Goal: Transaction & Acquisition: Purchase product/service

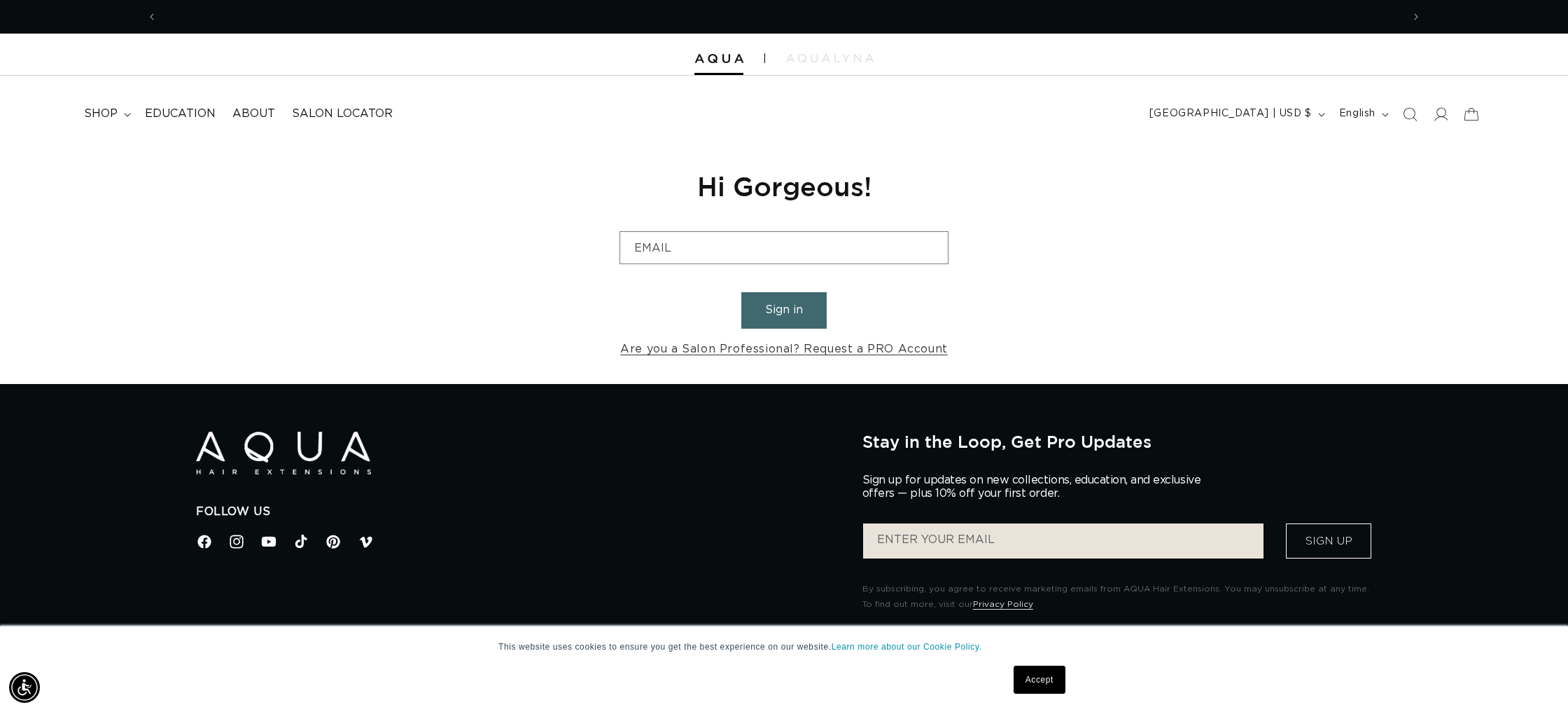
scroll to position [0, 1245]
click at [749, 58] on div at bounding box center [784, 55] width 1568 height 42
click at [747, 60] on div at bounding box center [784, 55] width 1568 height 42
click at [1436, 113] on icon at bounding box center [1440, 114] width 15 height 15
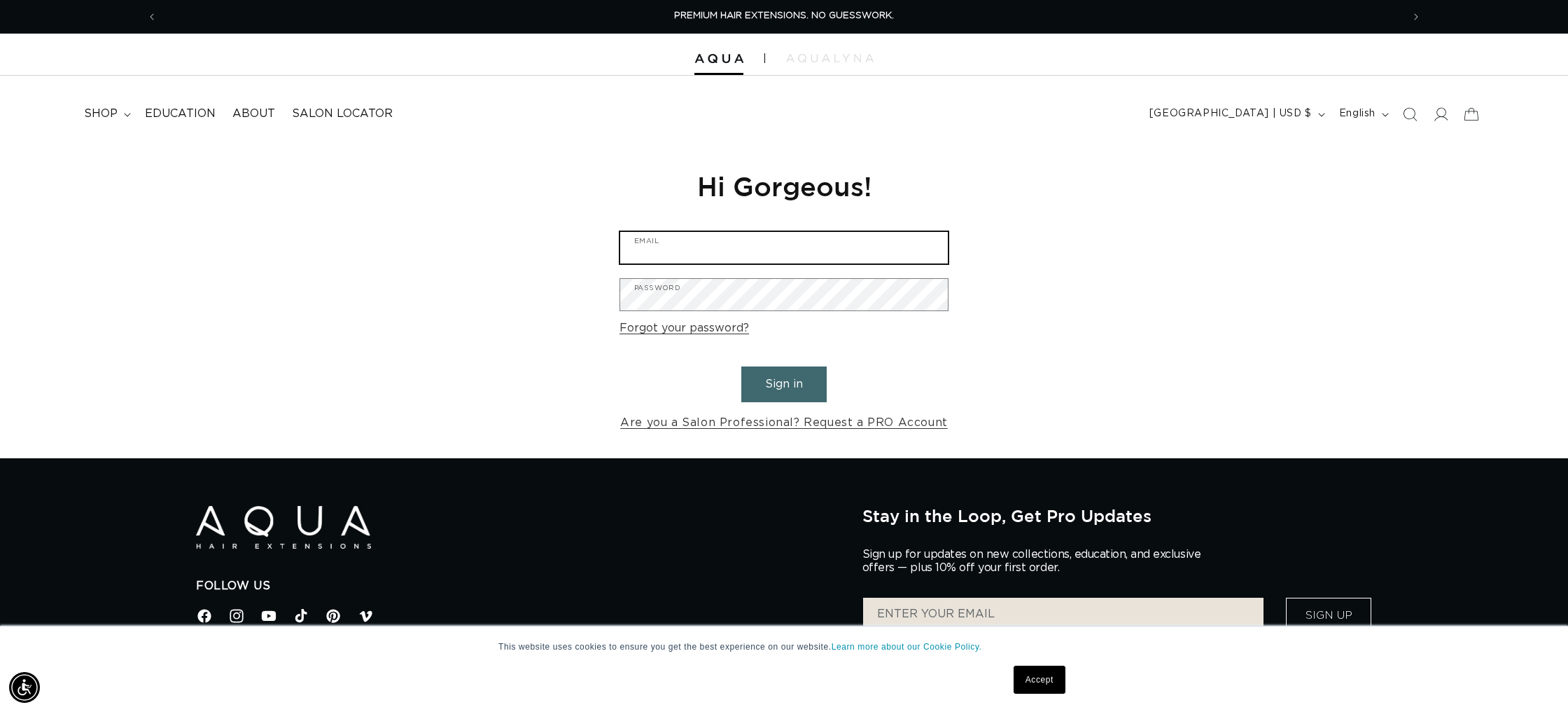
type input "cynthia8087@gmail.com"
click at [792, 385] on button "Sign in" at bounding box center [784, 384] width 86 height 36
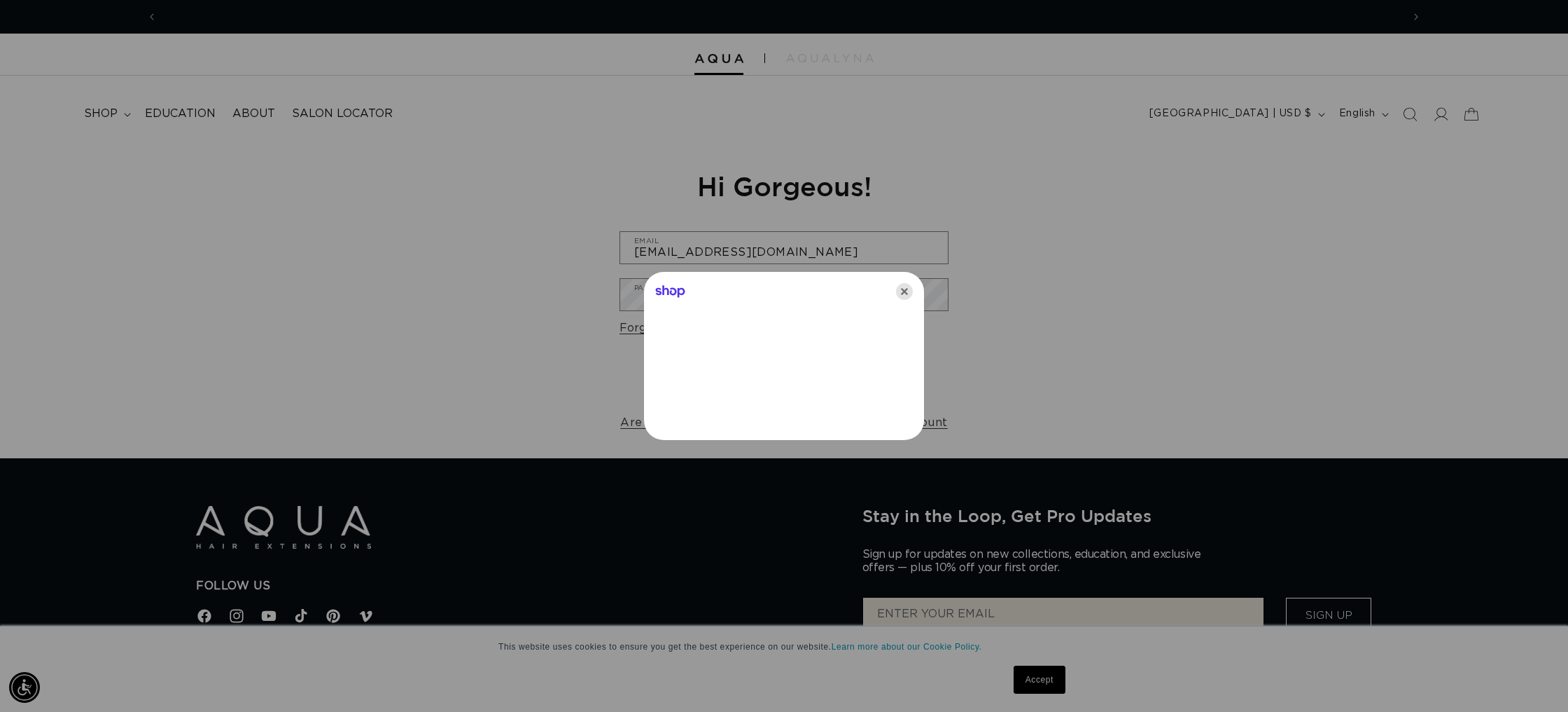
scroll to position [0, 1245]
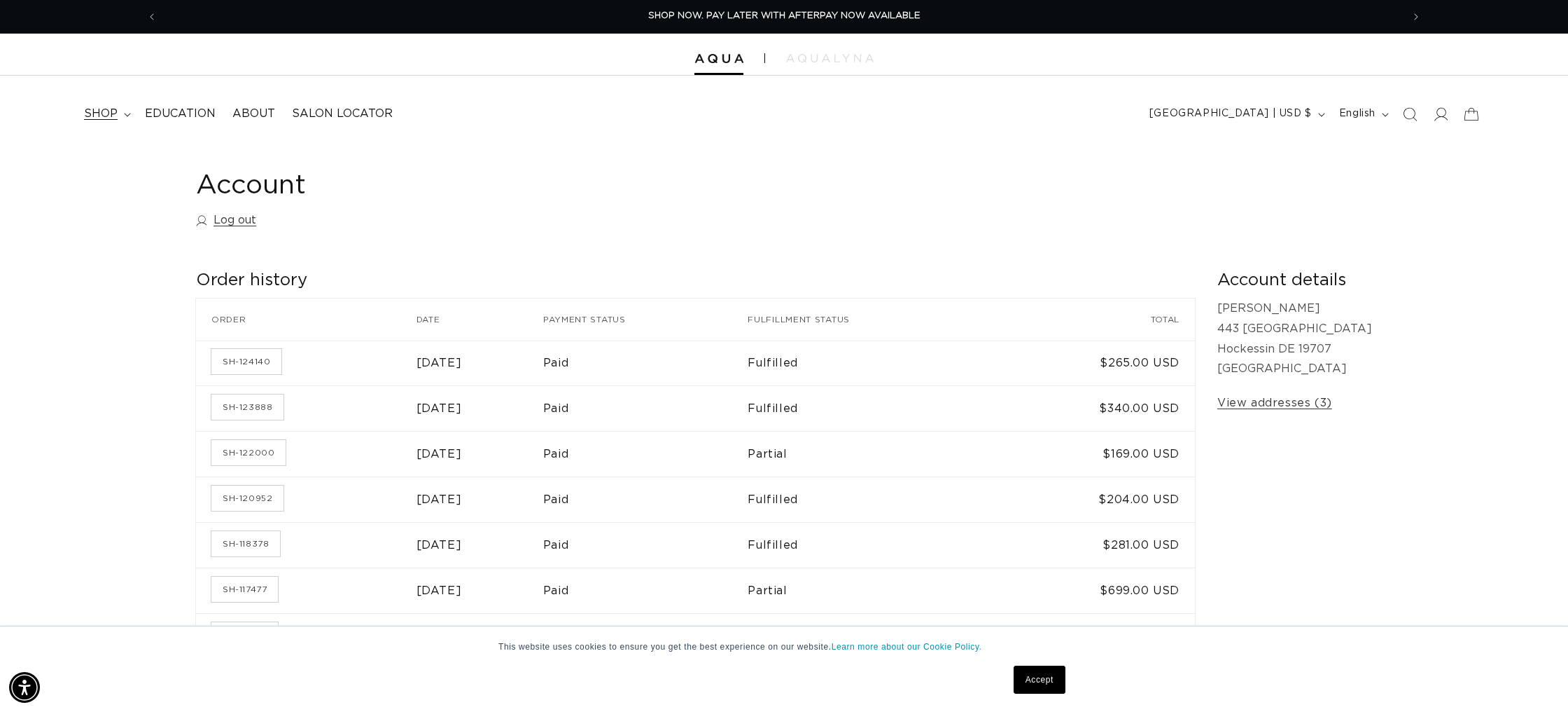
scroll to position [2, 0]
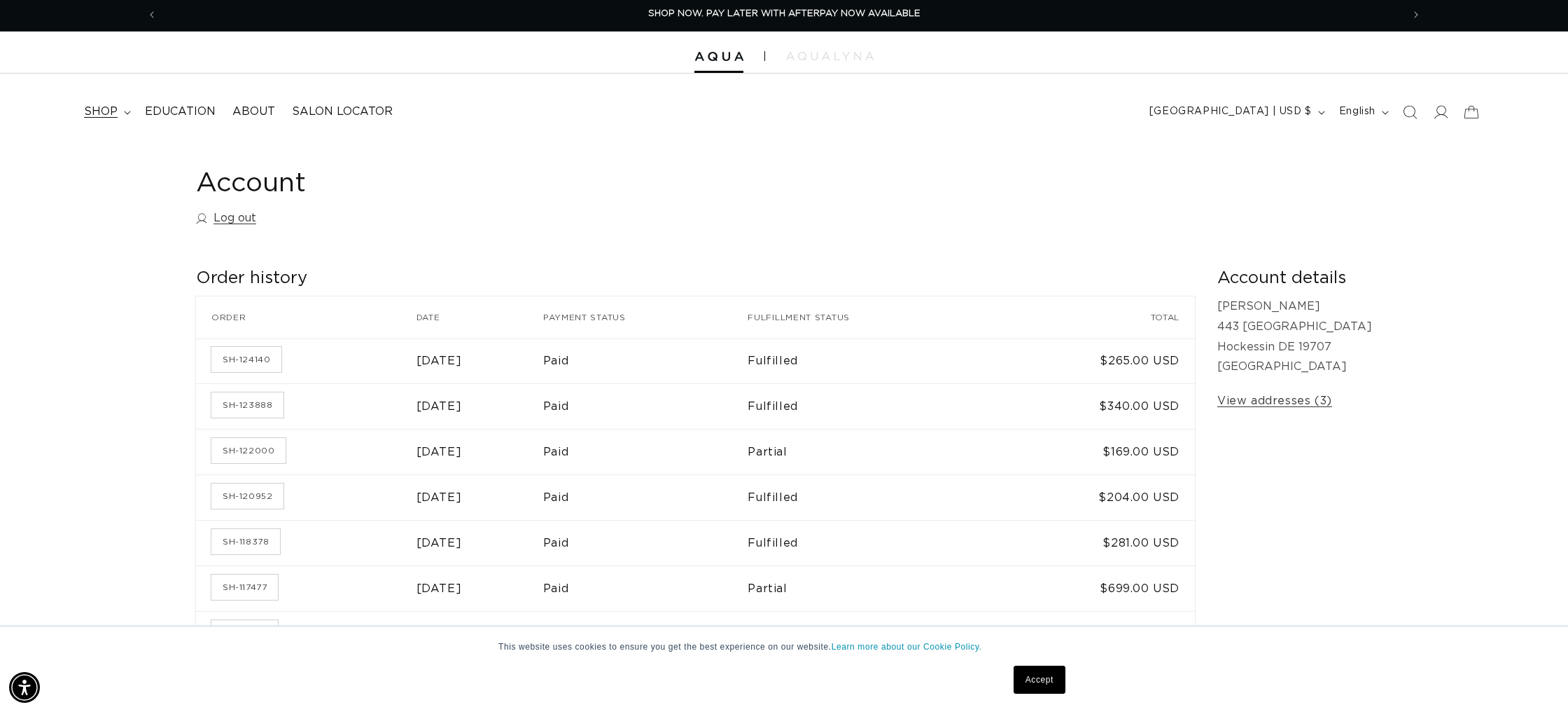
click at [107, 113] on span "shop" at bounding box center [101, 112] width 34 height 15
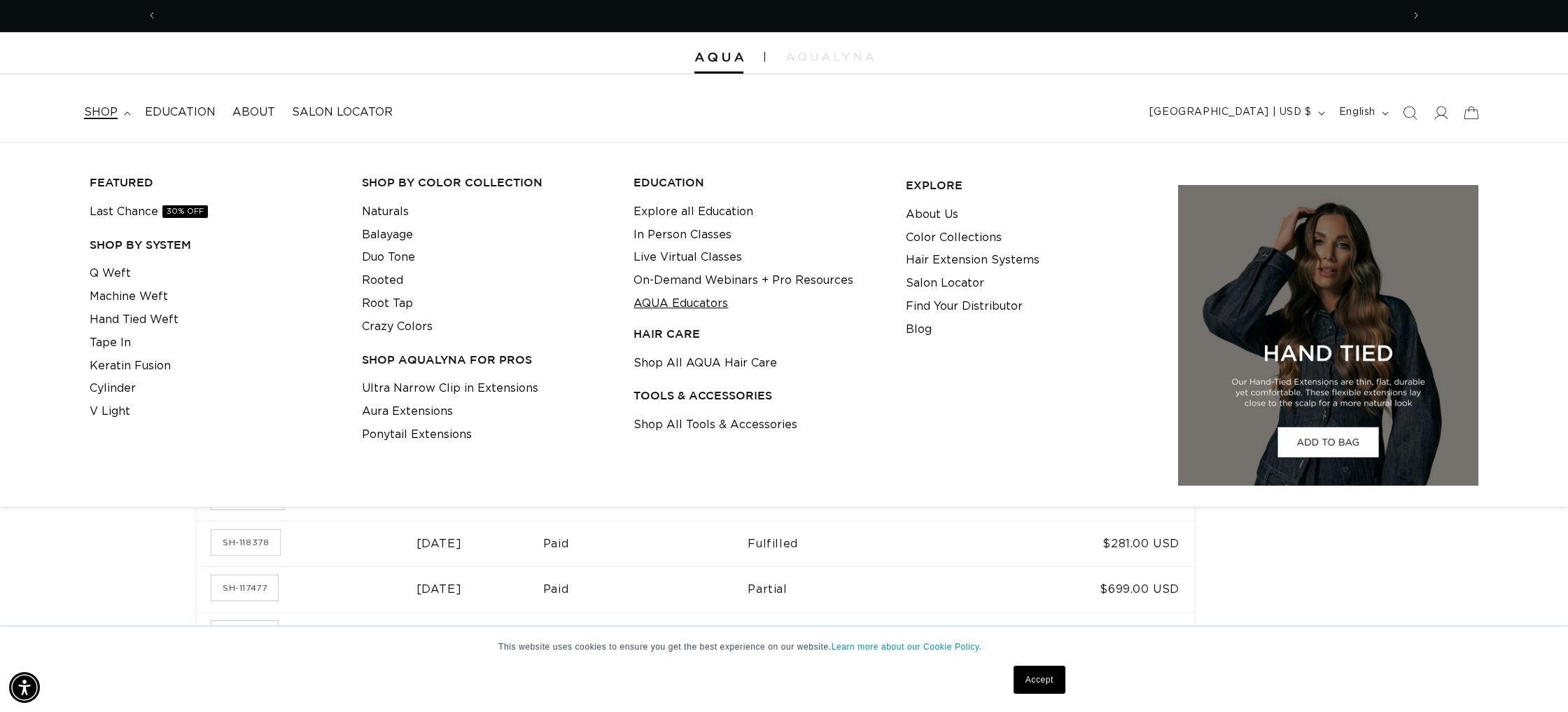
scroll to position [0, 0]
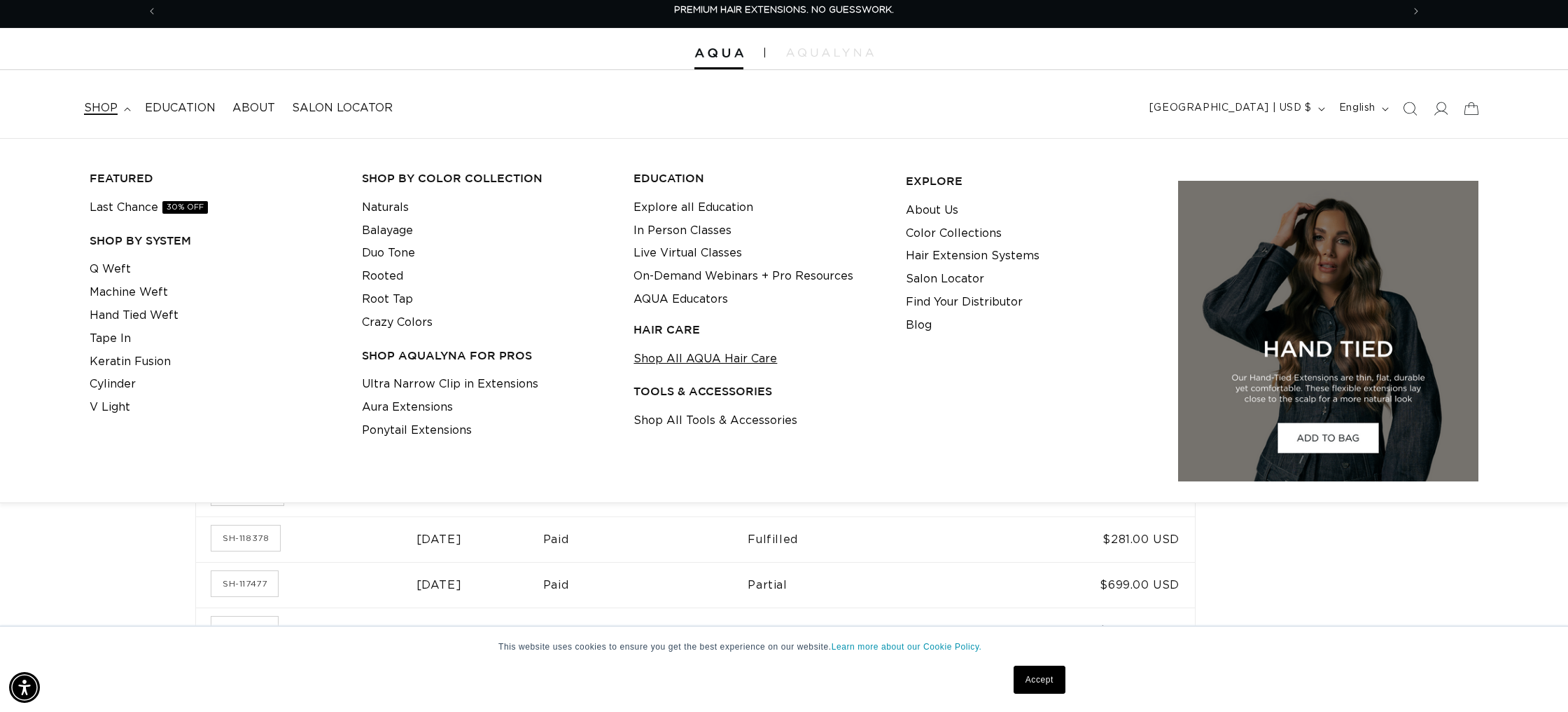
click at [708, 363] on link "Shop All AQUA Hair Care" at bounding box center [706, 358] width 144 height 23
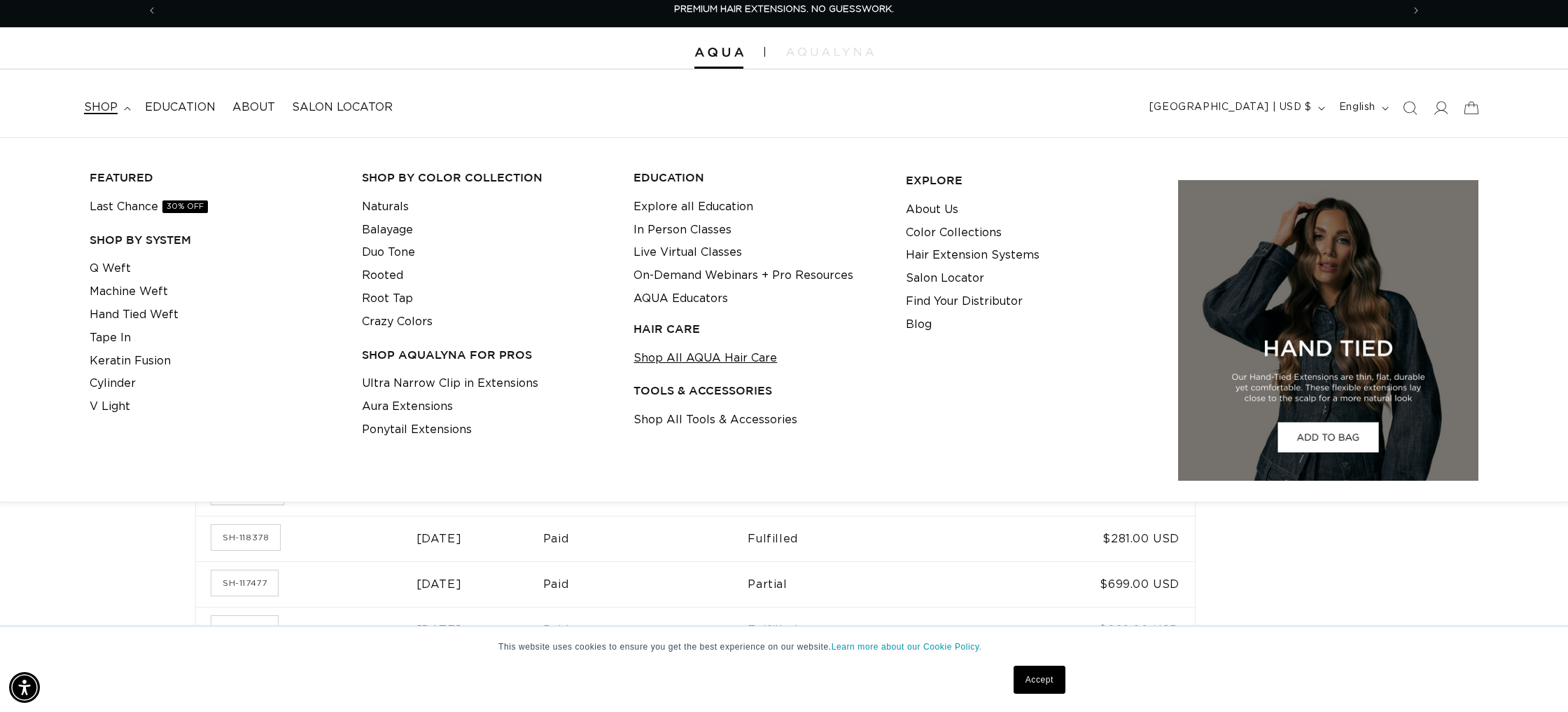
scroll to position [6, 0]
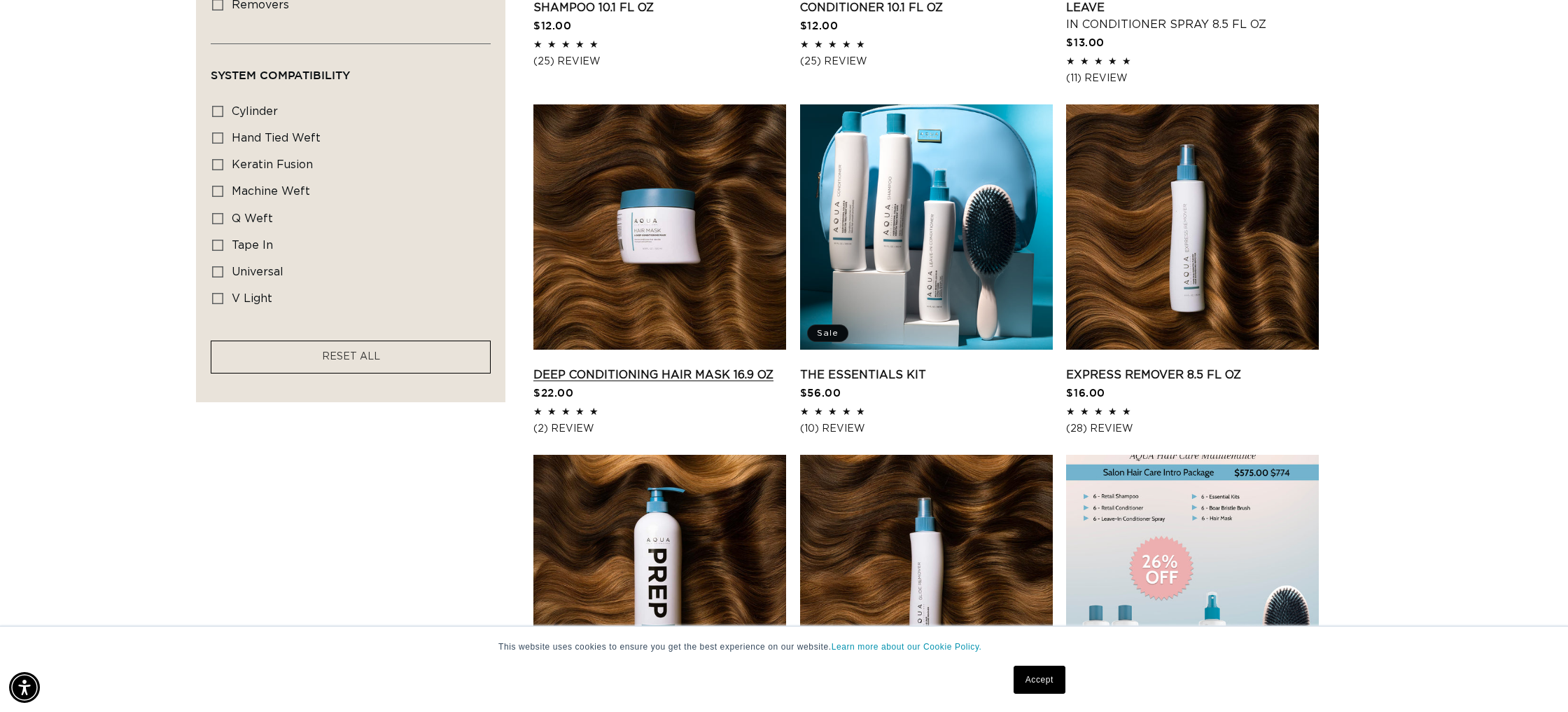
scroll to position [0, 1245]
click at [670, 366] on link "Deep Conditioning Hair Mask 16.9 oz" at bounding box center [659, 374] width 253 height 17
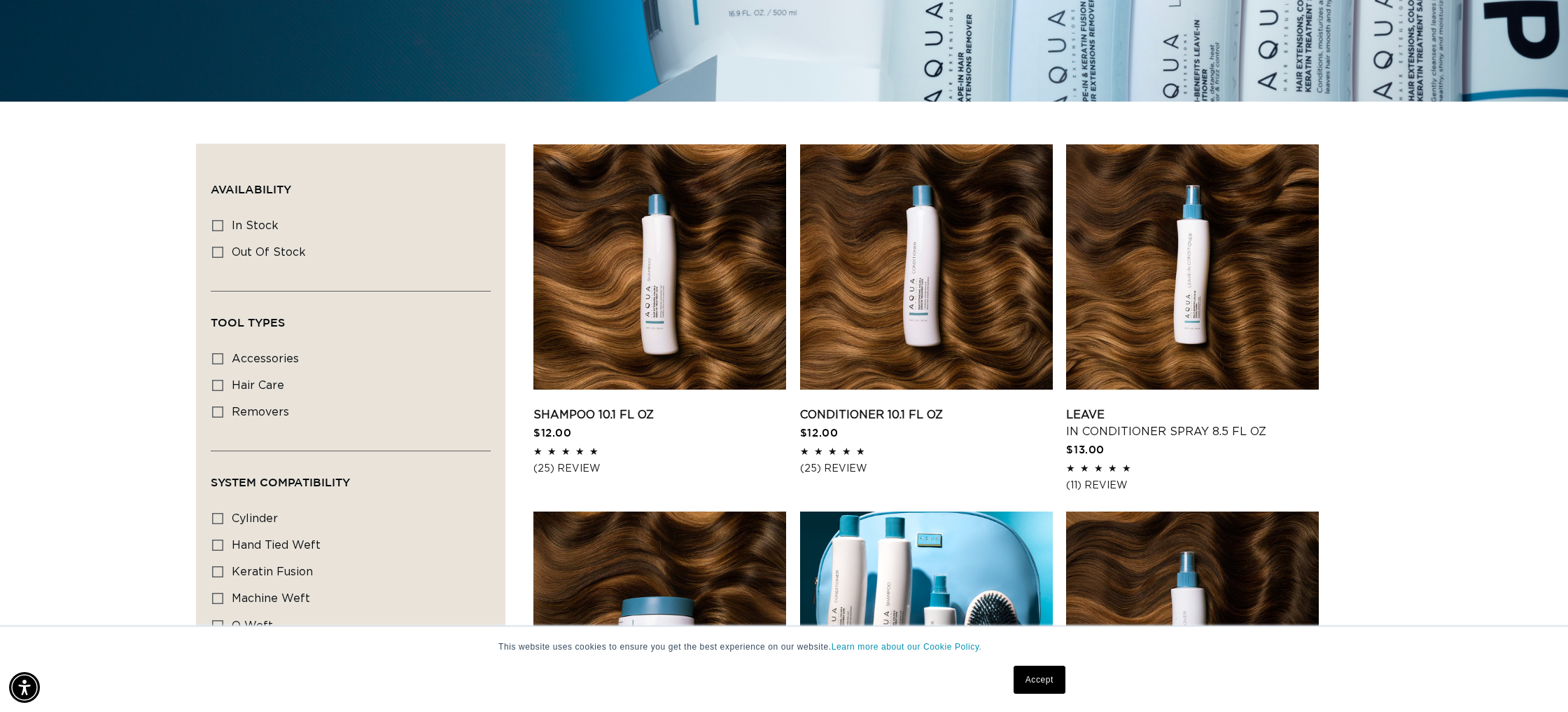
scroll to position [357, 0]
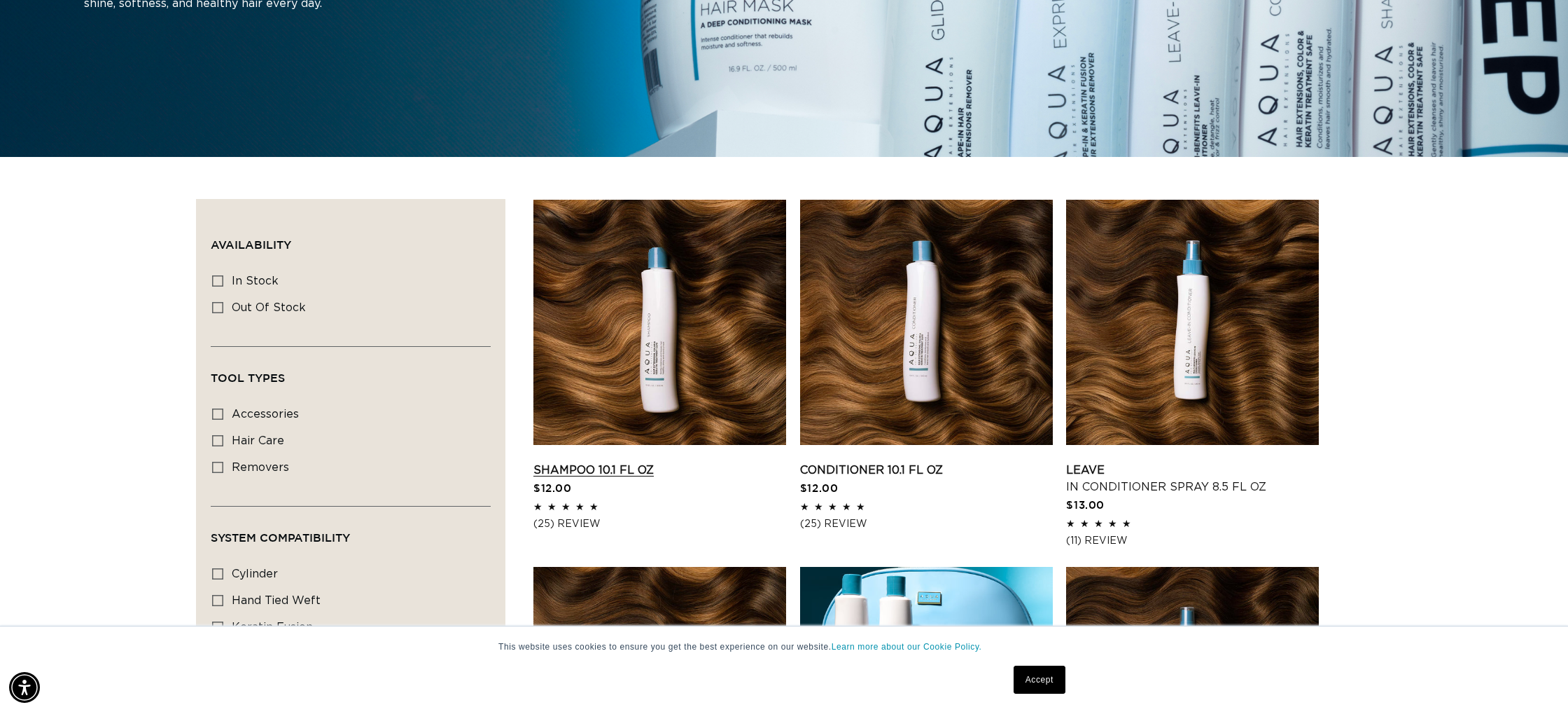
click at [672, 461] on link "Shampoo 10.1 fl oz" at bounding box center [659, 469] width 253 height 17
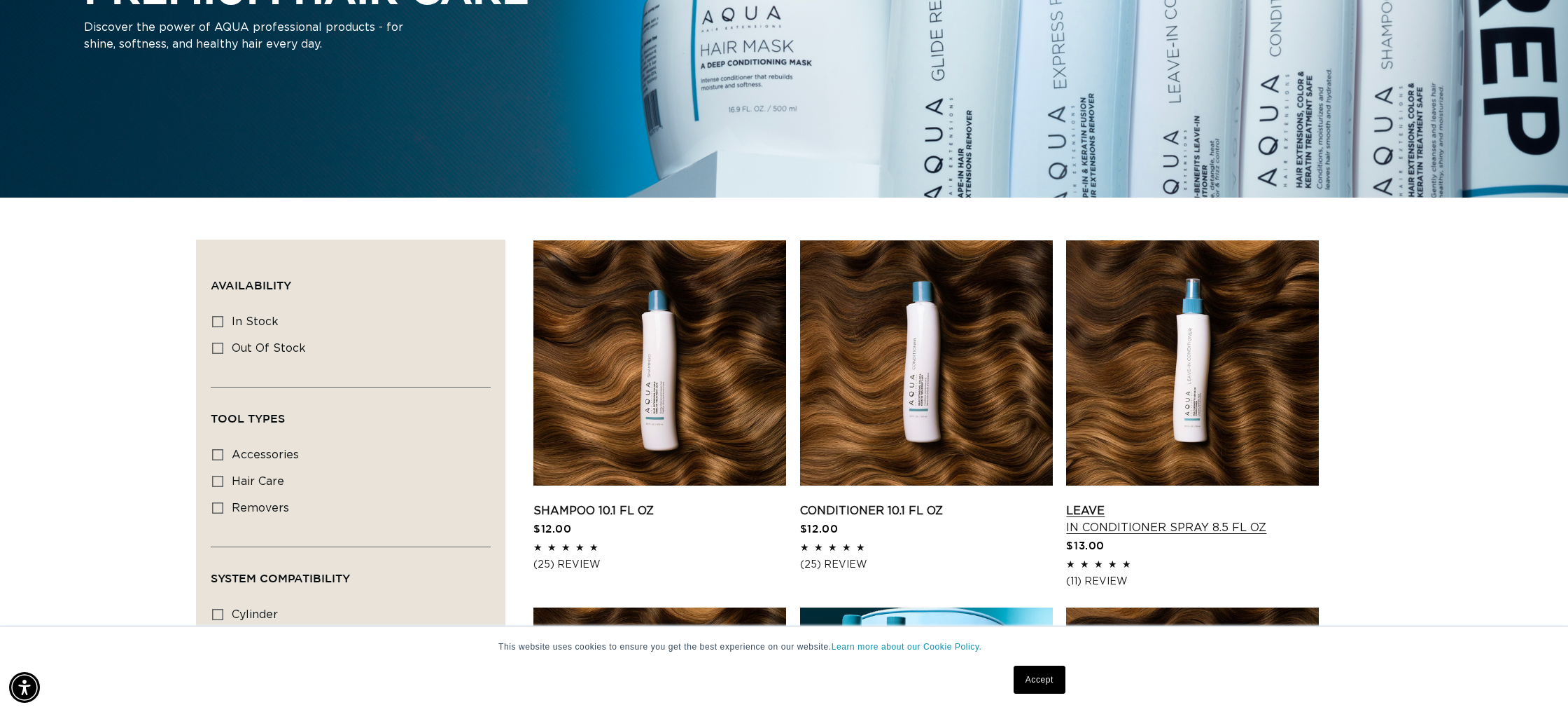
click at [1159, 502] on link "Leave In Conditioner Spray 8.5 fl oz" at bounding box center [1192, 519] width 253 height 34
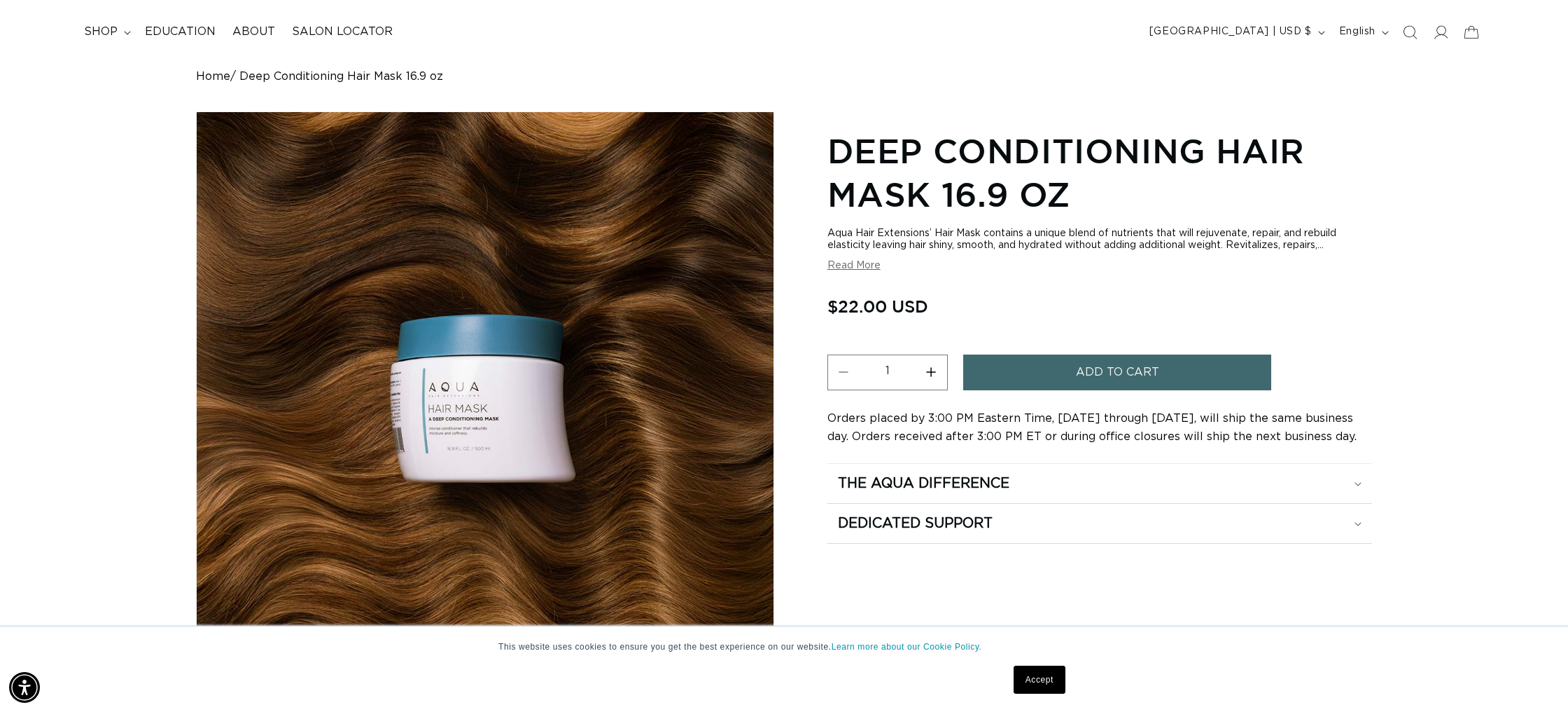
scroll to position [92, 0]
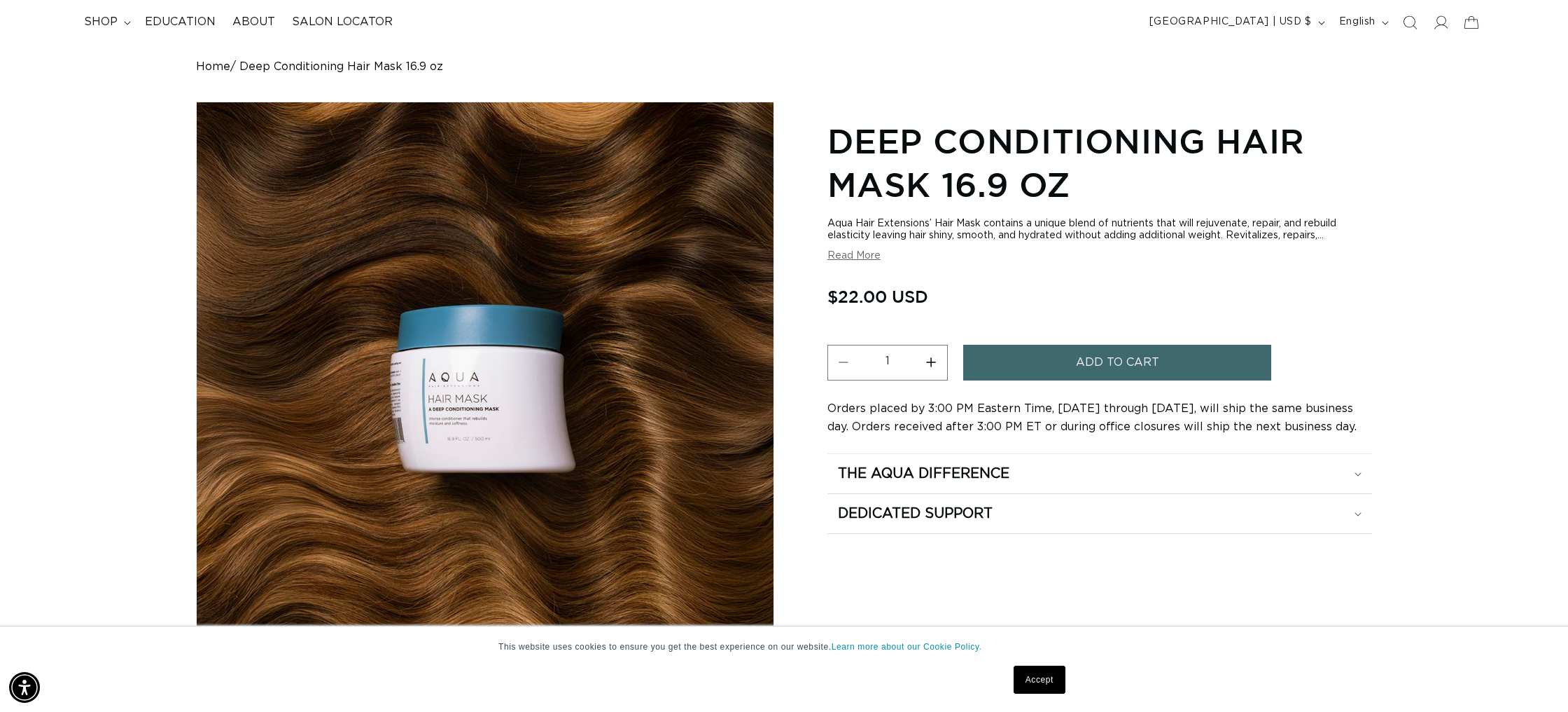
click at [931, 361] on button "Increase quantity for Deep Conditioning Hair Mask 16.9 oz" at bounding box center [931, 362] width 32 height 36
type input "5"
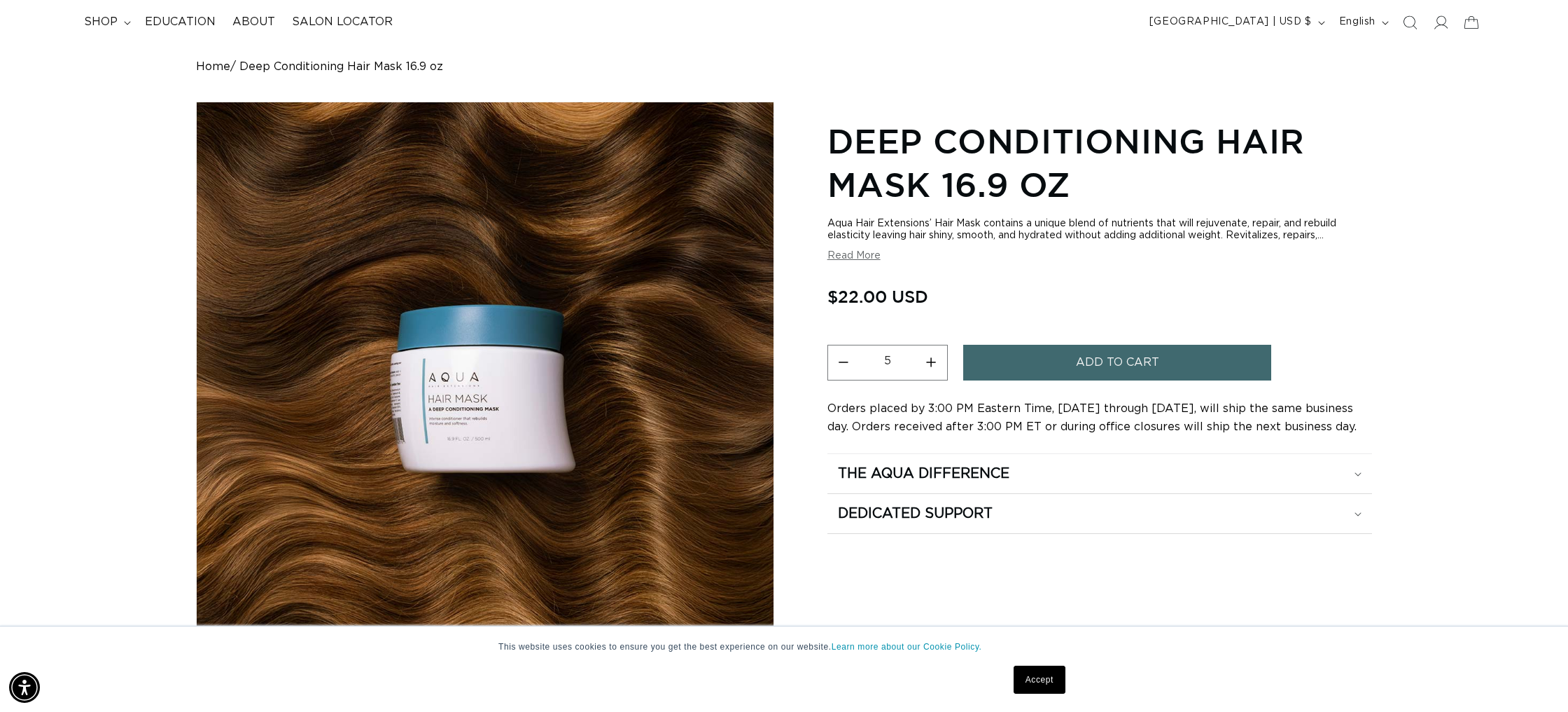
scroll to position [0, 1245]
click at [1013, 357] on button "Add to cart" at bounding box center [1117, 362] width 308 height 36
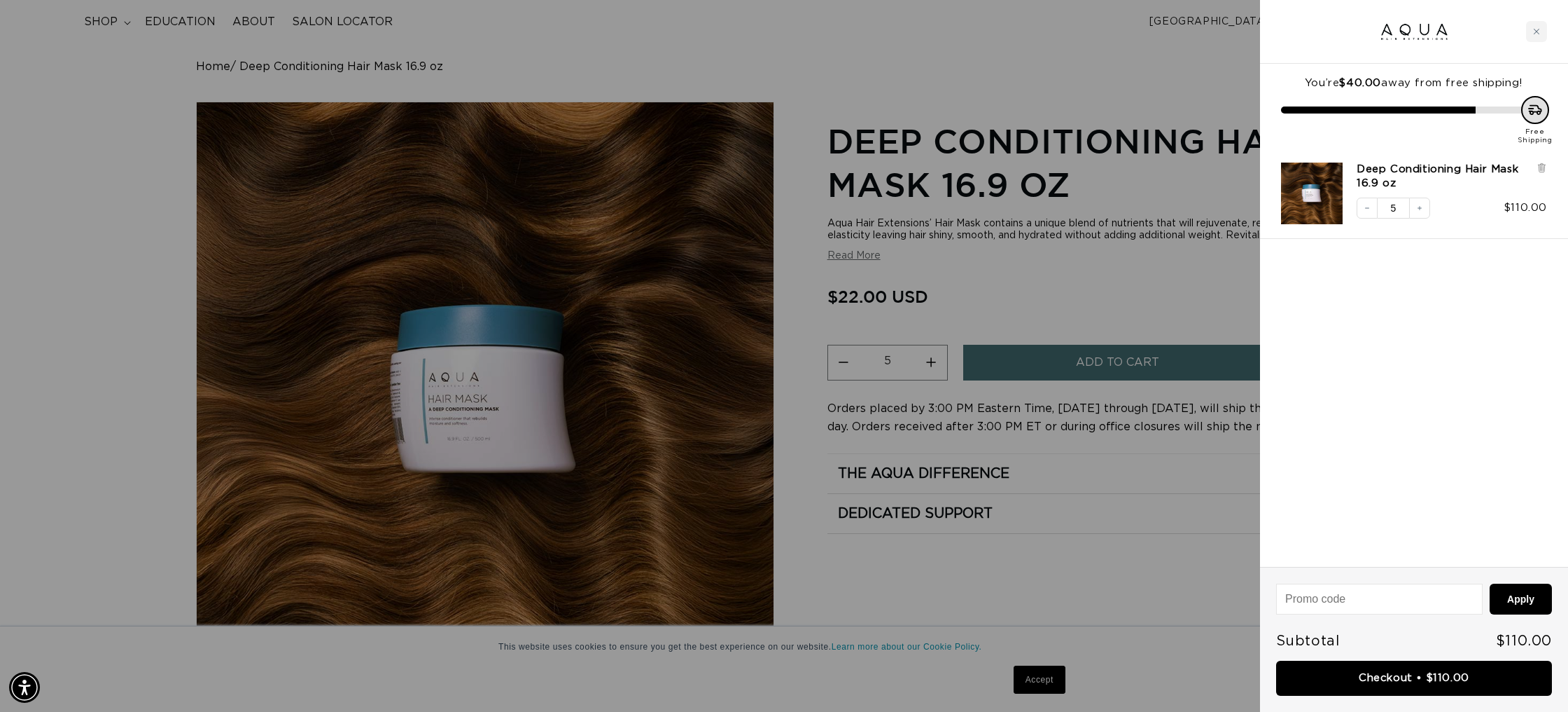
click at [1174, 288] on div at bounding box center [784, 356] width 1568 height 712
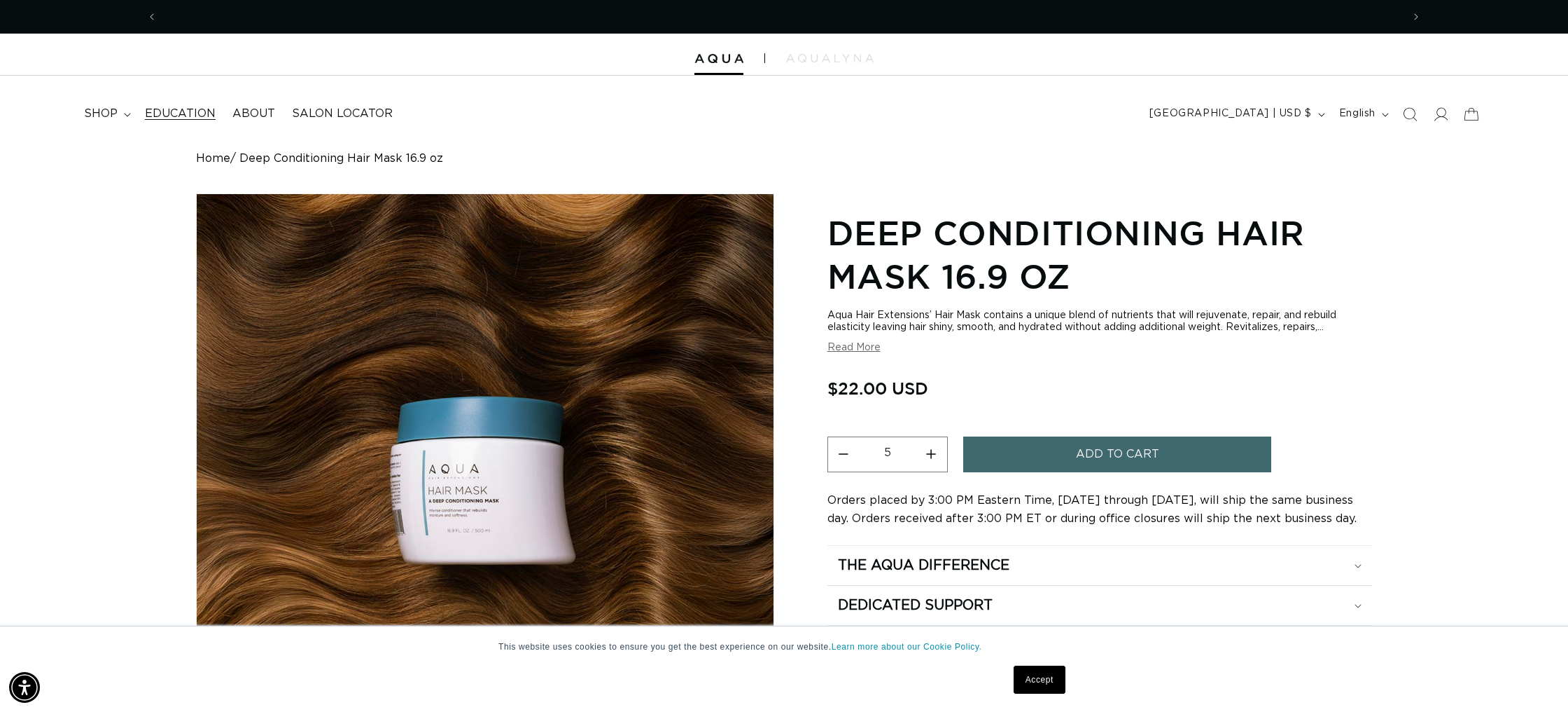
scroll to position [0, 0]
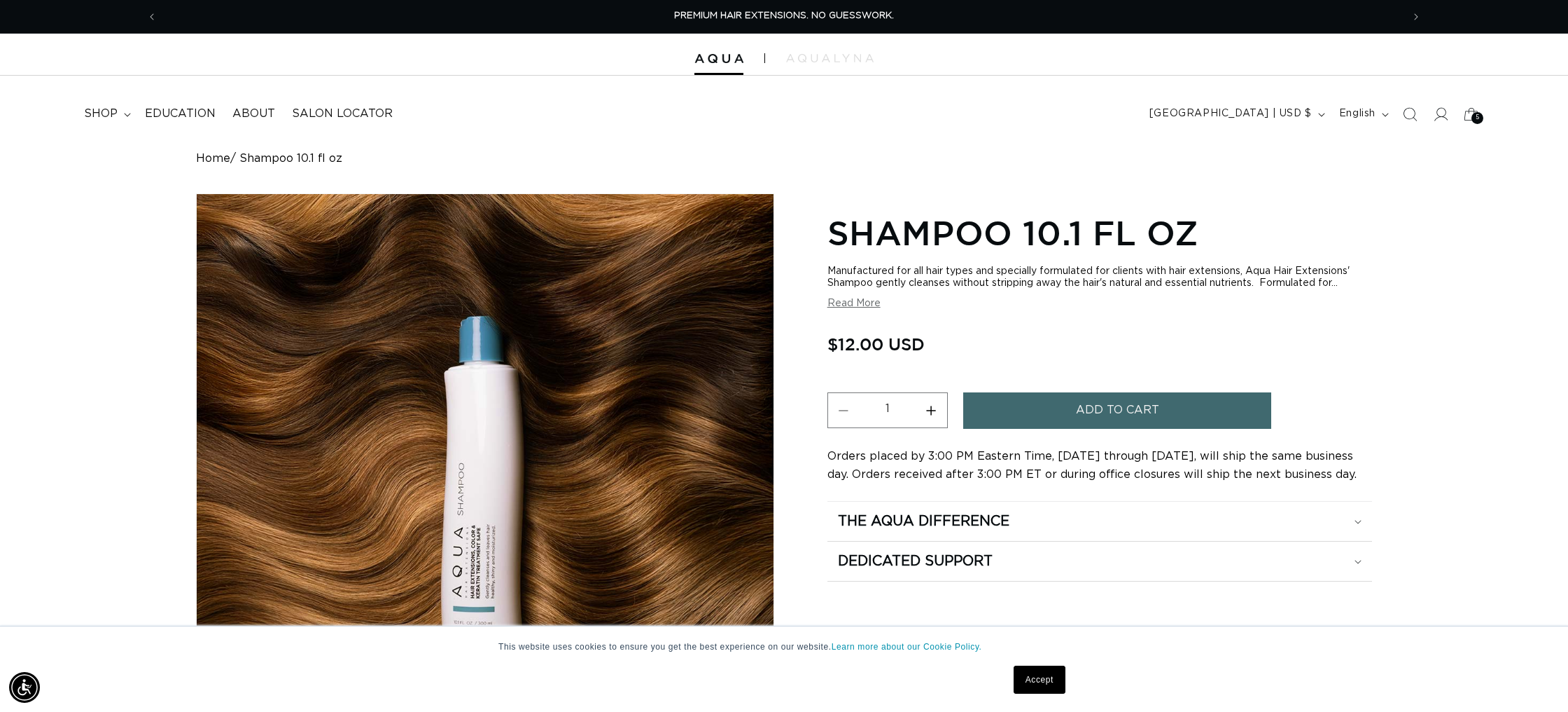
click at [934, 407] on button "Increase quantity for Shampoo 10.1 fl oz" at bounding box center [931, 410] width 32 height 36
click at [848, 417] on button "Decrease quantity for Shampoo 10.1 fl oz" at bounding box center [844, 410] width 32 height 36
click at [936, 412] on button "Increase quantity for Shampoo 10.1 fl oz" at bounding box center [931, 410] width 32 height 36
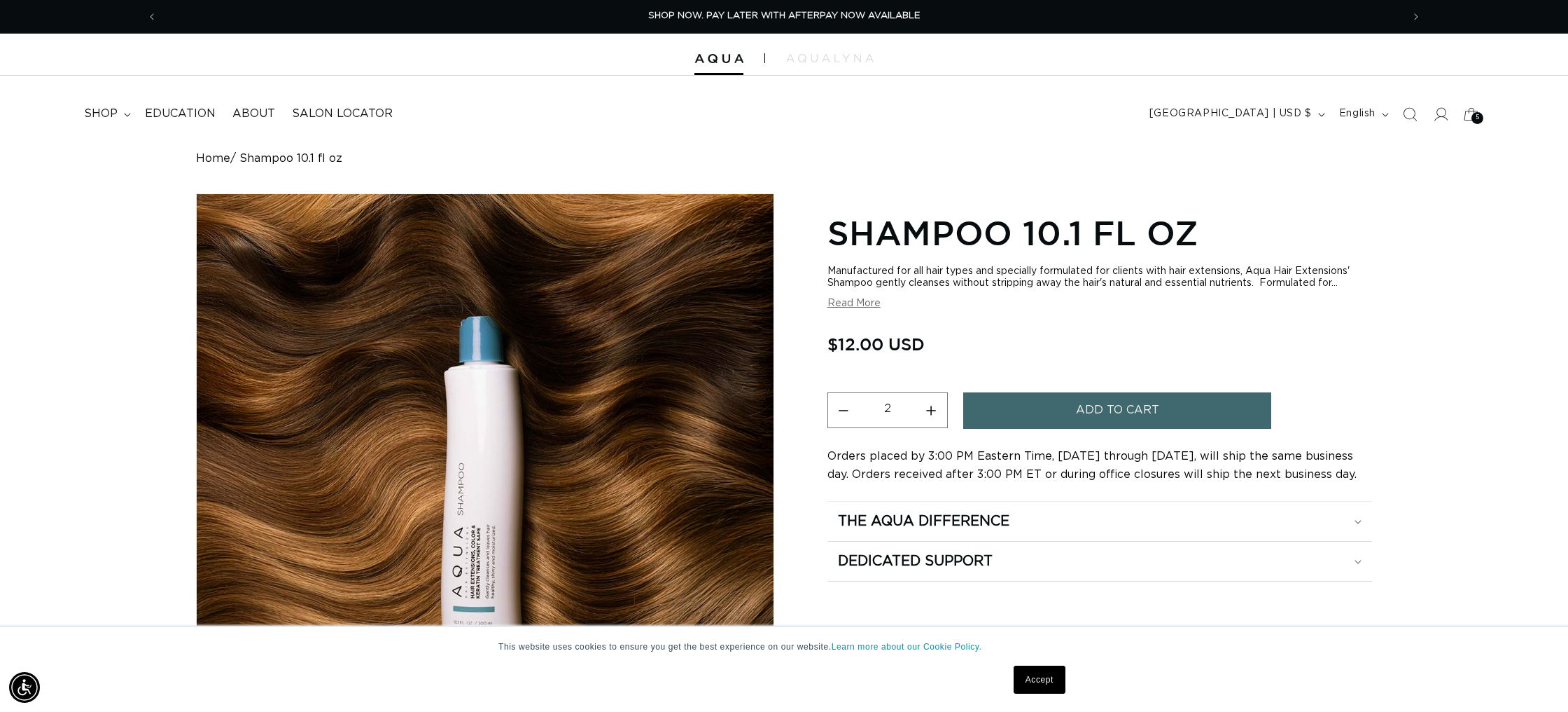
type input "3"
click at [1040, 407] on button "Add to cart" at bounding box center [1117, 410] width 308 height 36
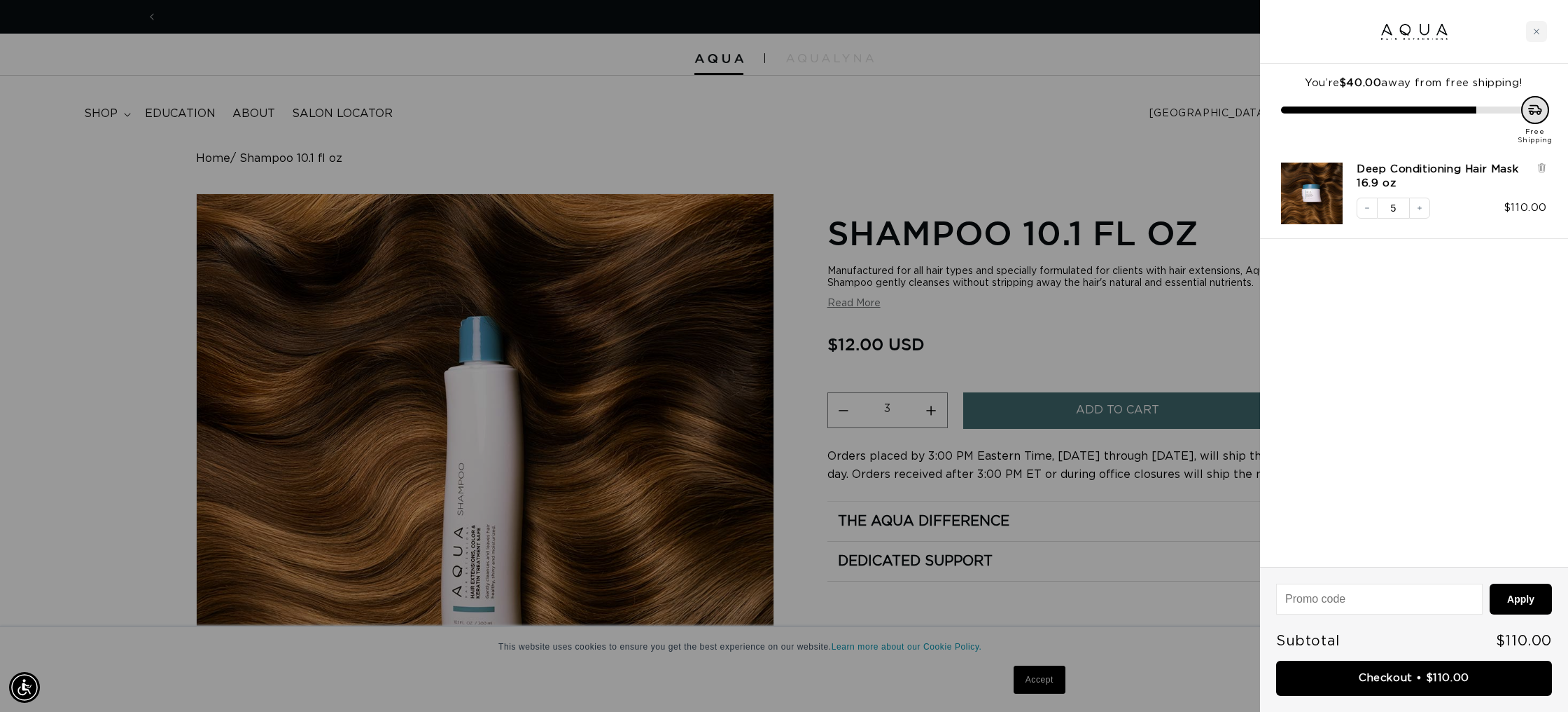
scroll to position [0, 2489]
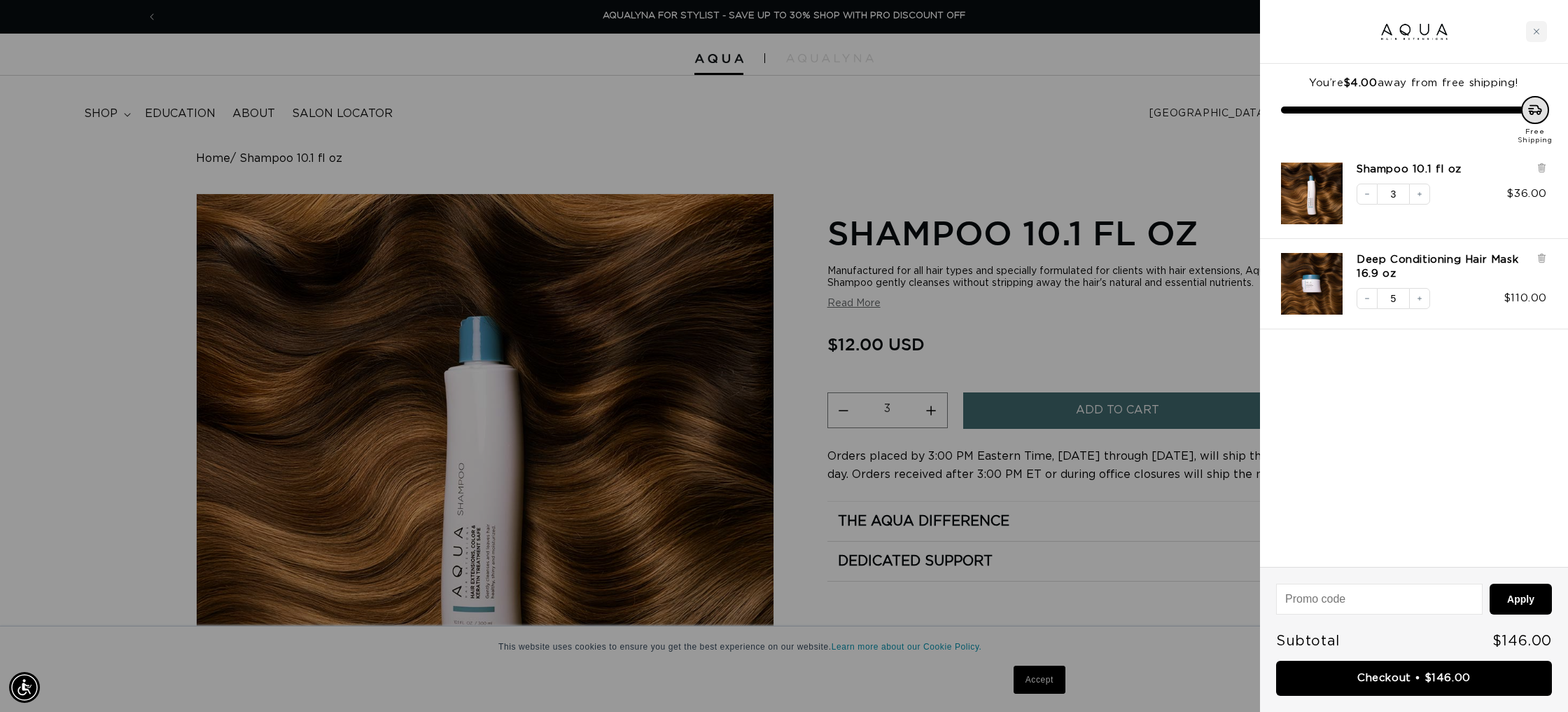
click at [1127, 332] on div at bounding box center [784, 356] width 1568 height 712
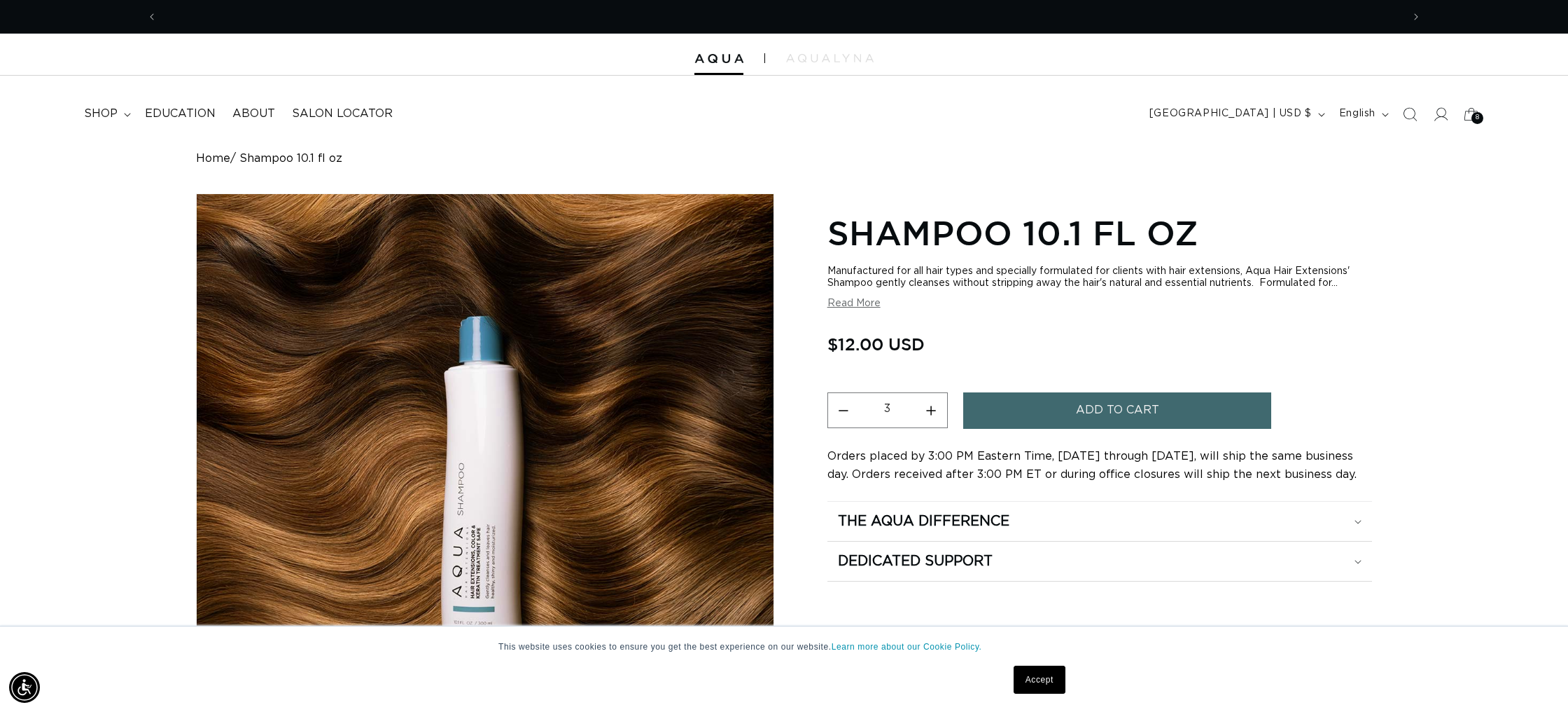
scroll to position [0, 0]
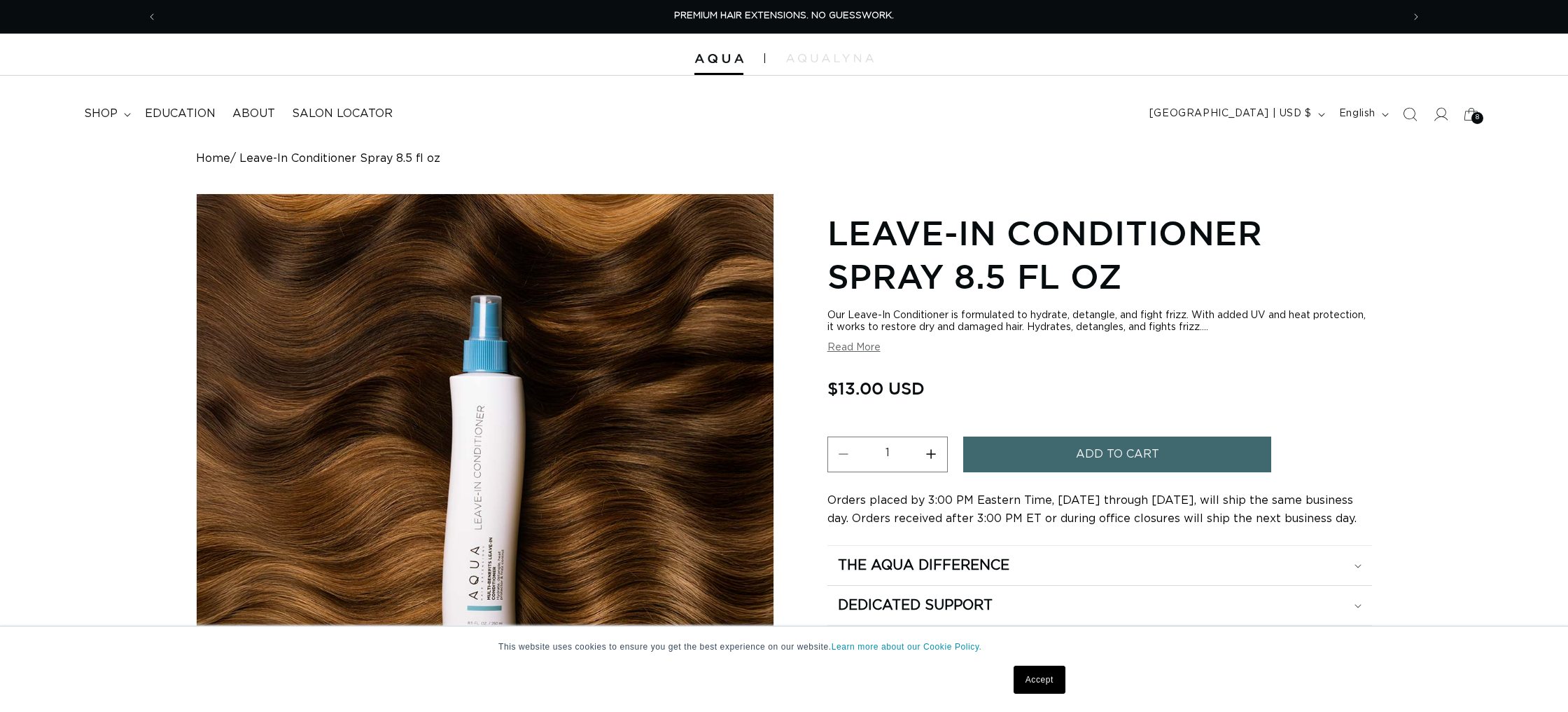
click at [1015, 451] on button "Add to cart" at bounding box center [1117, 454] width 308 height 36
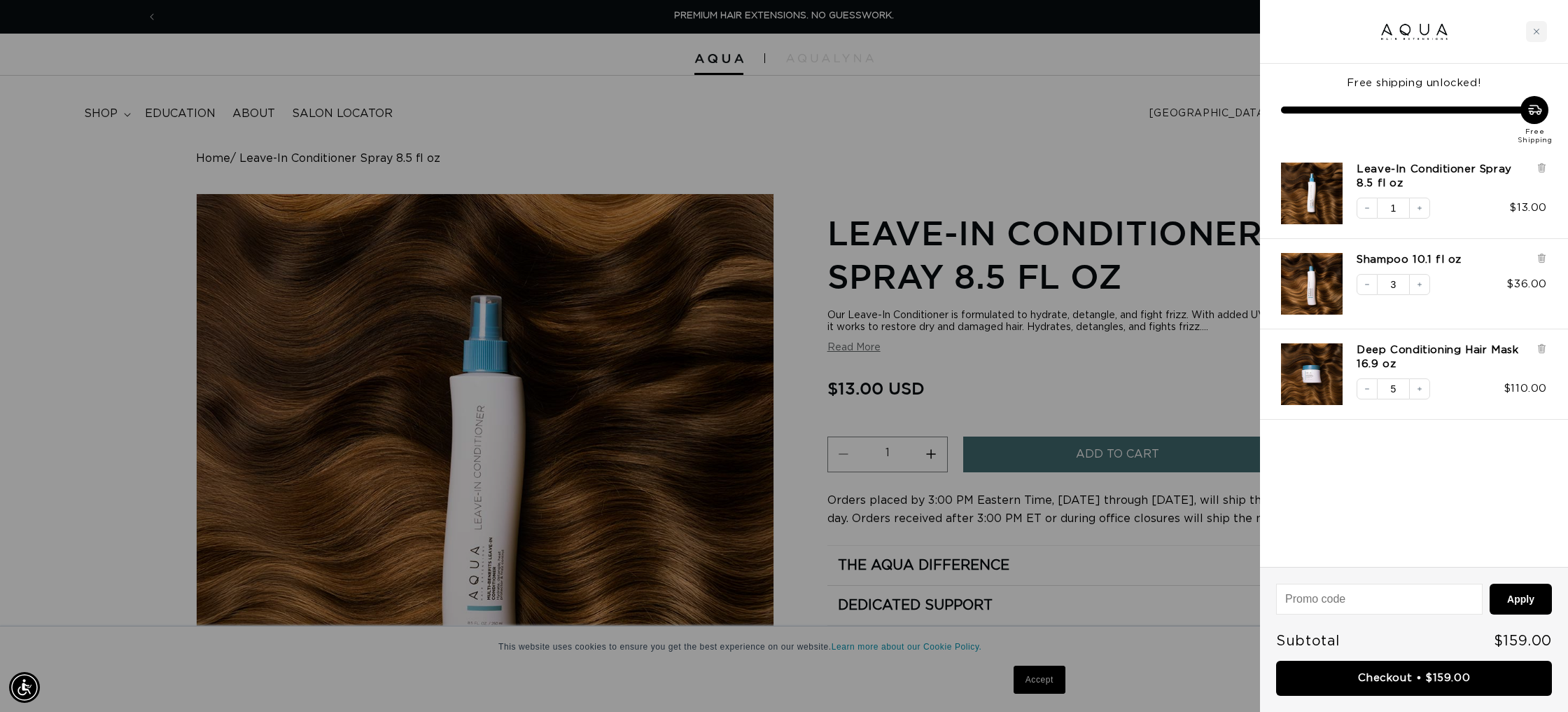
click at [1009, 127] on div at bounding box center [784, 356] width 1568 height 712
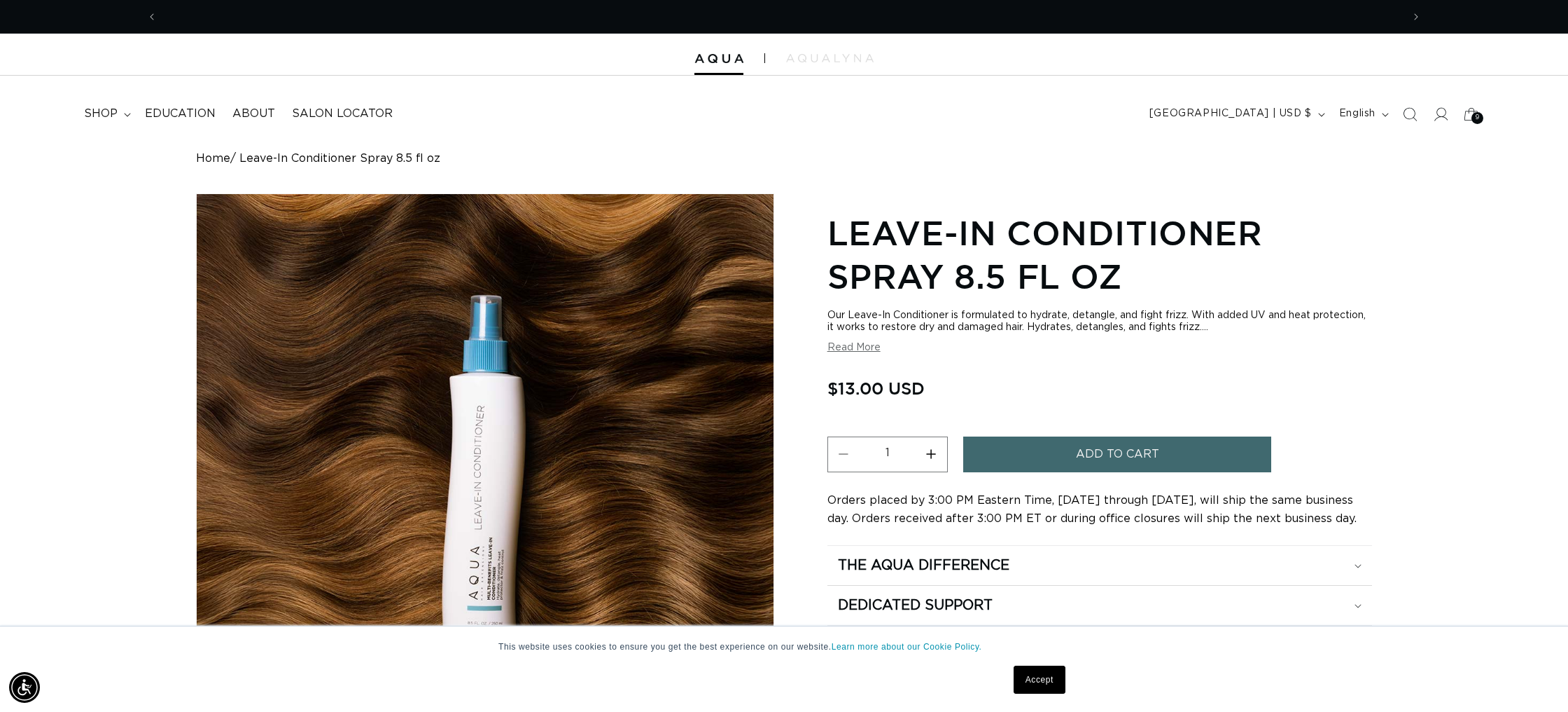
scroll to position [0, 1245]
